Goal: Information Seeking & Learning: Learn about a topic

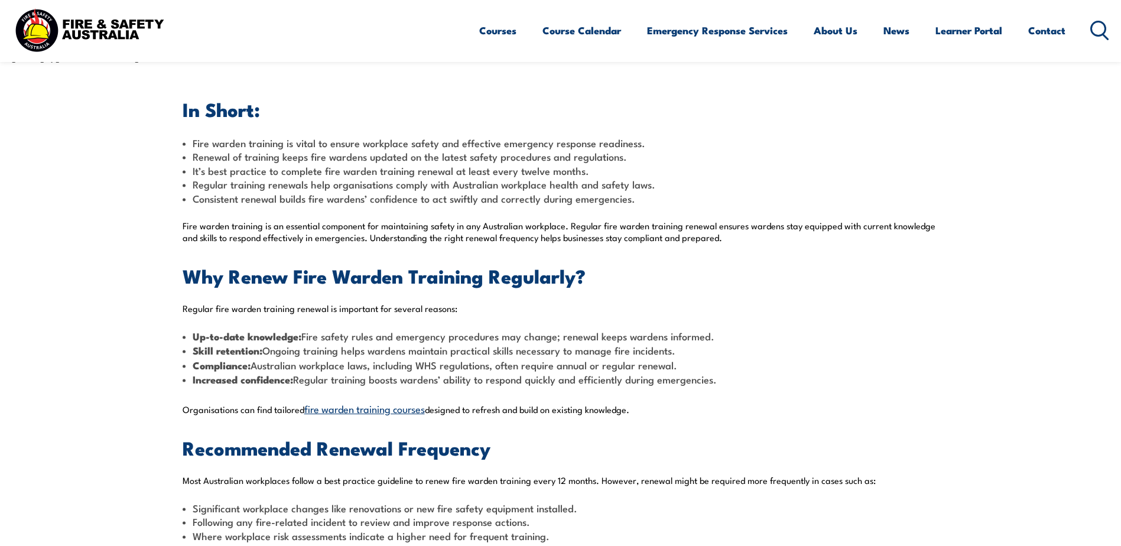
drag, startPoint x: 463, startPoint y: 161, endPoint x: 669, endPoint y: 165, distance: 206.3
click at [466, 160] on span "Renewal of training keeps fire wardens updated on the latest safety procedures …" at bounding box center [410, 156] width 434 height 15
click at [263, 163] on span "It’s best practice to complete fire warden training renewal at least every twel…" at bounding box center [391, 170] width 396 height 15
click at [543, 174] on span "It’s best practice to complete fire warden training renewal at least every twel…" at bounding box center [391, 170] width 396 height 15
click at [434, 171] on span "It’s best practice to complete fire warden training renewal at least every twel…" at bounding box center [391, 170] width 396 height 15
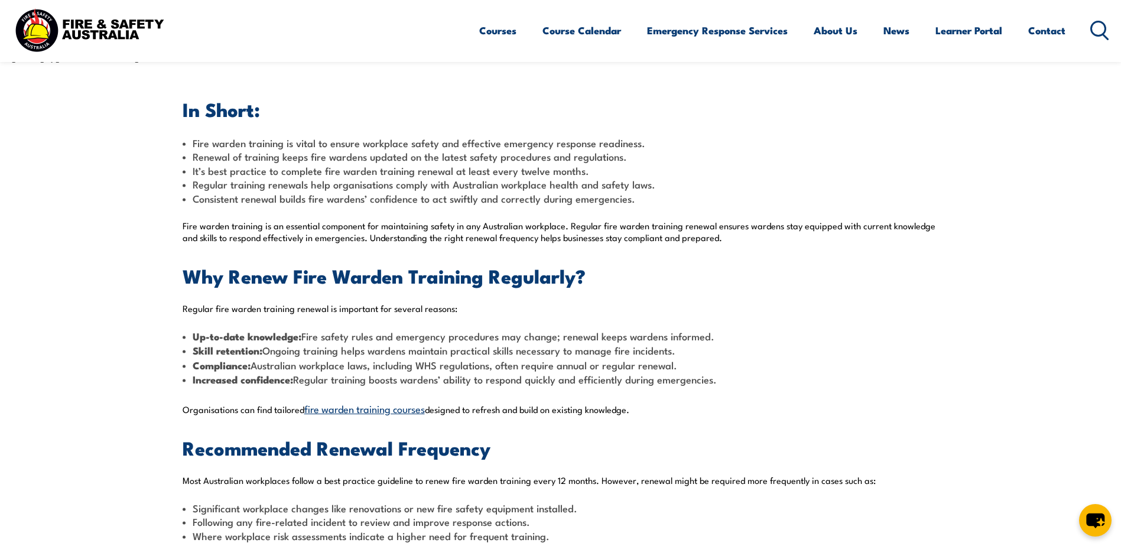
click at [269, 181] on span "Regular training renewals help organisations comply with Australian workplace h…" at bounding box center [424, 184] width 463 height 15
click at [461, 184] on span "Regular training renewals help organisations comply with Australian workplace h…" at bounding box center [424, 184] width 463 height 15
click at [581, 180] on span "Regular training renewals help organisations comply with Australian workplace h…" at bounding box center [424, 184] width 463 height 15
drag, startPoint x: 583, startPoint y: 180, endPoint x: 134, endPoint y: 207, distance: 450.4
click at [134, 207] on section "In Short: Fire warden training is vital to ensure workplace safety and effectiv…" at bounding box center [560, 442] width 1121 height 755
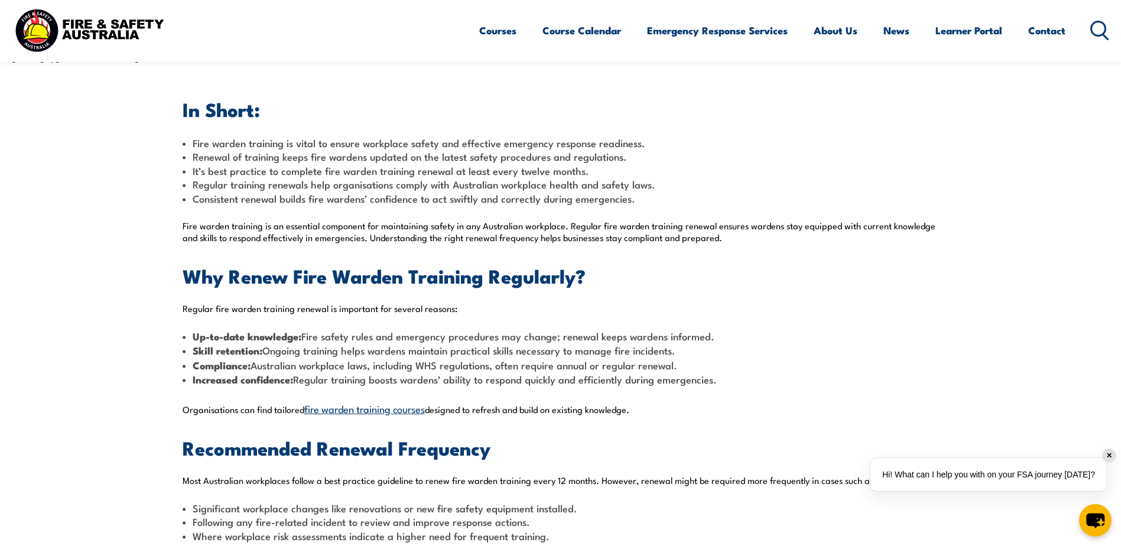
drag, startPoint x: 154, startPoint y: 270, endPoint x: 134, endPoint y: 291, distance: 28.8
click at [150, 271] on section "In Short: Fire warden training is vital to ensure workplace safety and effectiv…" at bounding box center [560, 442] width 1121 height 755
drag, startPoint x: 165, startPoint y: 197, endPoint x: 114, endPoint y: 277, distance: 94.9
click at [165, 198] on section "In Short: Fire warden training is vital to ensure workplace safety and effectiv…" at bounding box center [560, 442] width 1121 height 755
drag, startPoint x: 95, startPoint y: 298, endPoint x: 89, endPoint y: 304, distance: 7.9
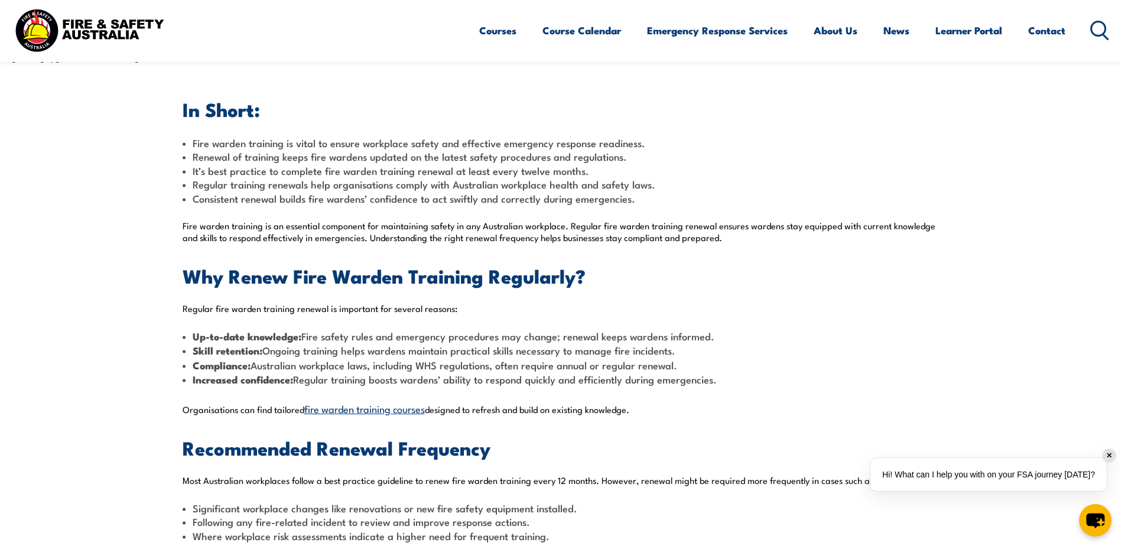
click at [93, 300] on section "In Short: Fire warden training is vital to ensure workplace safety and effectiv…" at bounding box center [560, 442] width 1121 height 755
click at [94, 288] on section "In Short: Fire warden training is vital to ensure workplace safety and effectiv…" at bounding box center [560, 442] width 1121 height 755
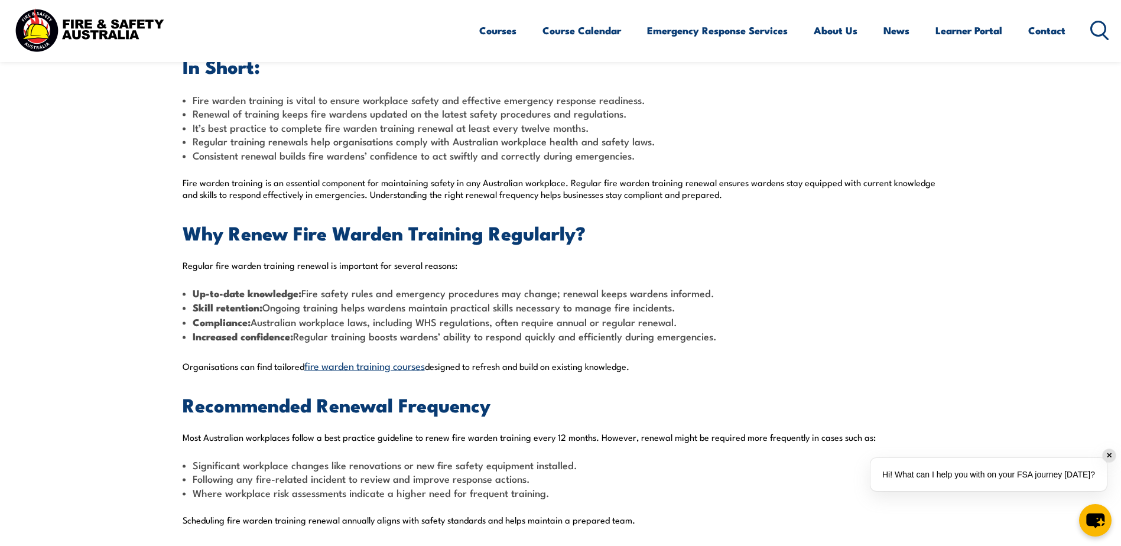
scroll to position [414, 0]
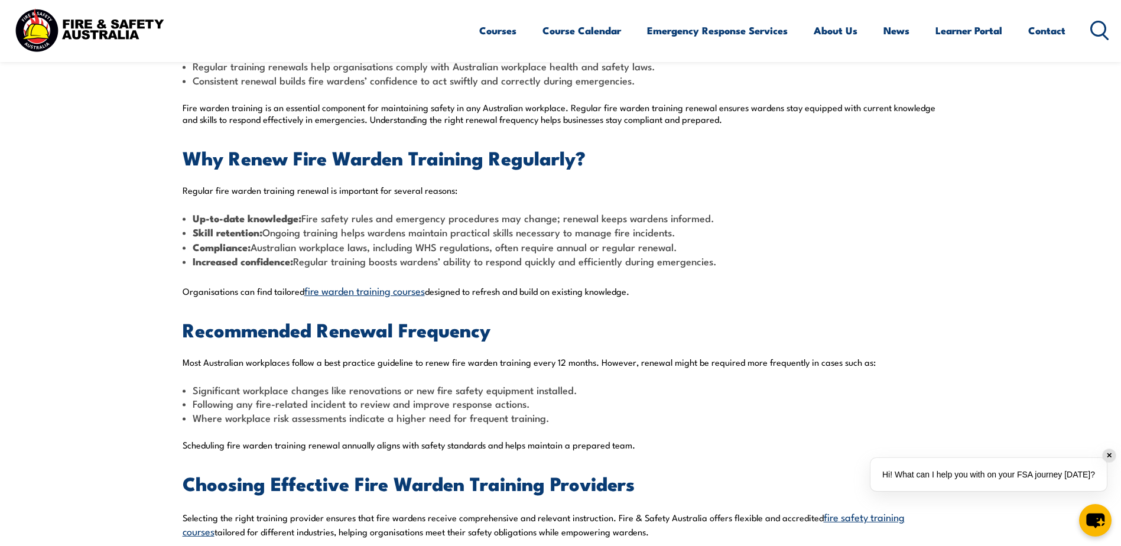
click at [133, 360] on section "In Short: Fire warden training is vital to ensure workplace safety and effectiv…" at bounding box center [560, 324] width 1121 height 755
drag, startPoint x: 855, startPoint y: 185, endPoint x: 934, endPoint y: 140, distance: 90.5
click at [857, 186] on p "Regular fire warden training renewal is important for several reasons:" at bounding box center [561, 190] width 756 height 12
click at [815, 253] on li "Compliance: Australian workplace laws, including WHS regulations, often require…" at bounding box center [561, 247] width 756 height 14
click at [763, 222] on li "Up-to-date knowledge: Fire safety rules and emergency procedures may change; re…" at bounding box center [561, 218] width 756 height 14
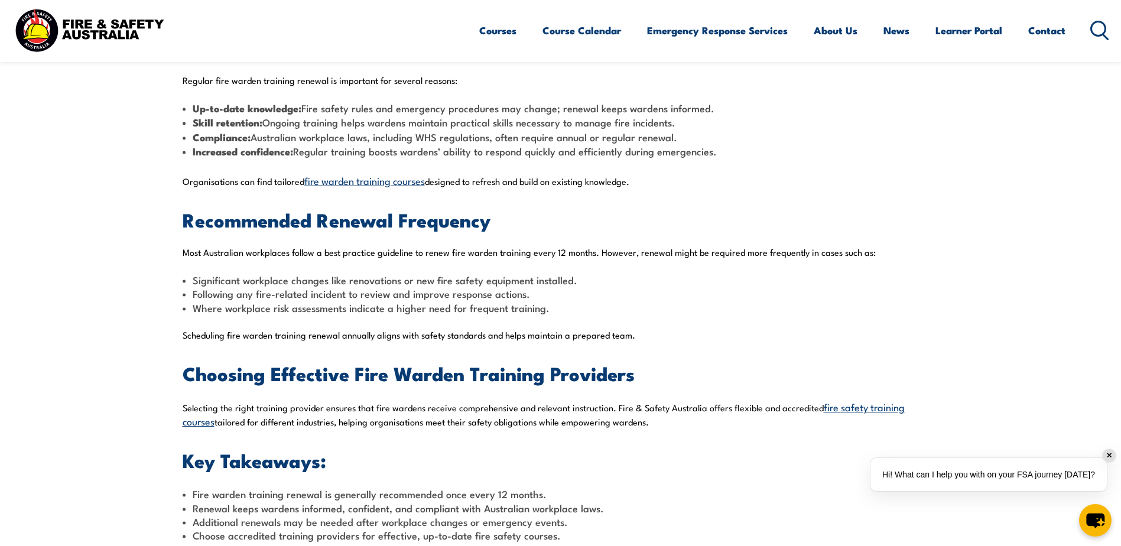
scroll to position [709, 0]
